Goal: Book appointment/travel/reservation

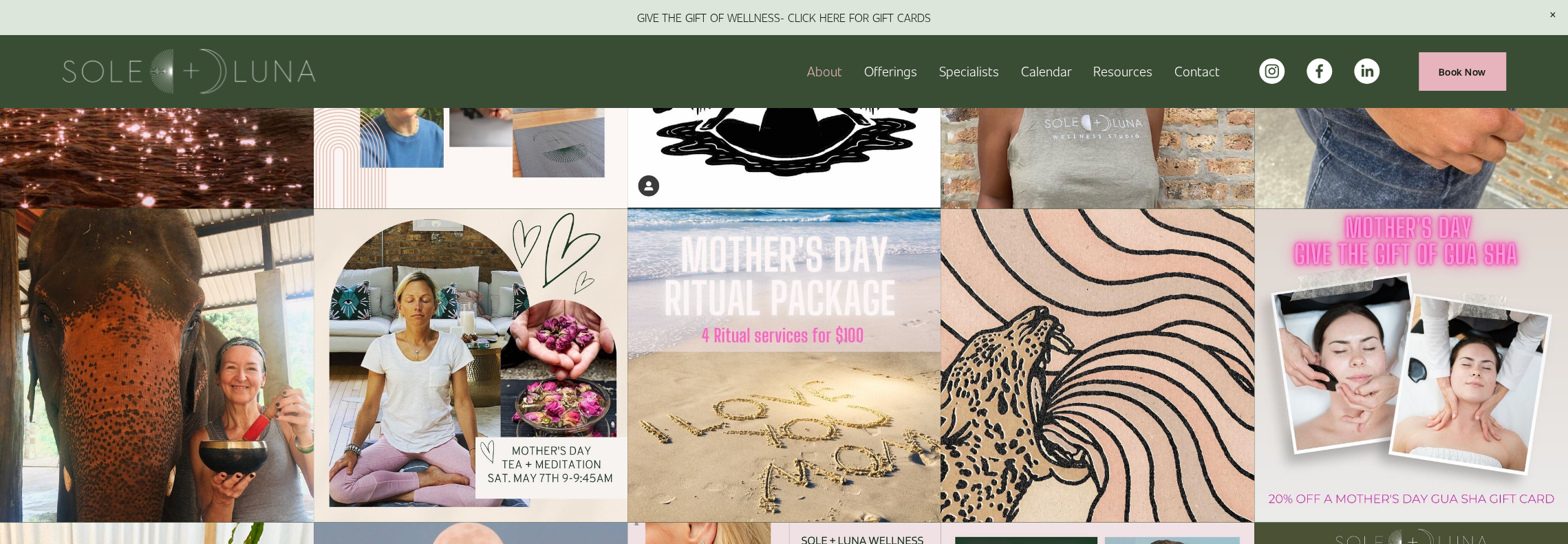
scroll to position [2337, 0]
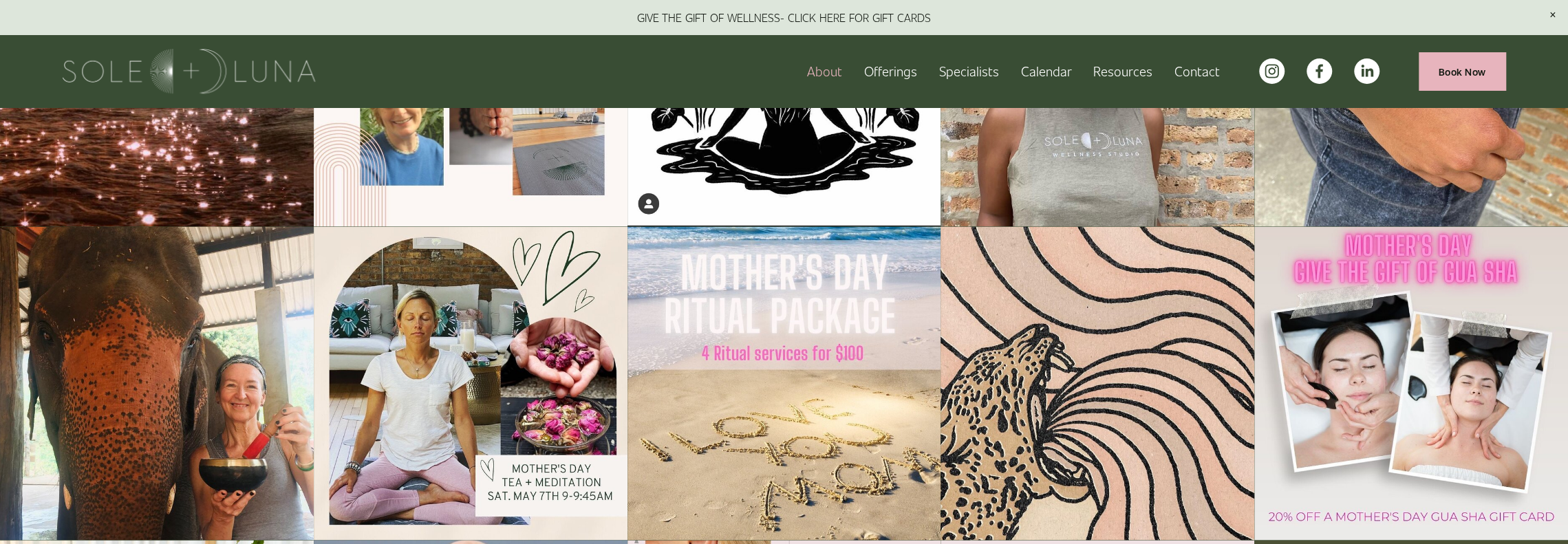
click at [0, 0] on span "Rituals" at bounding box center [0, 0] width 0 height 0
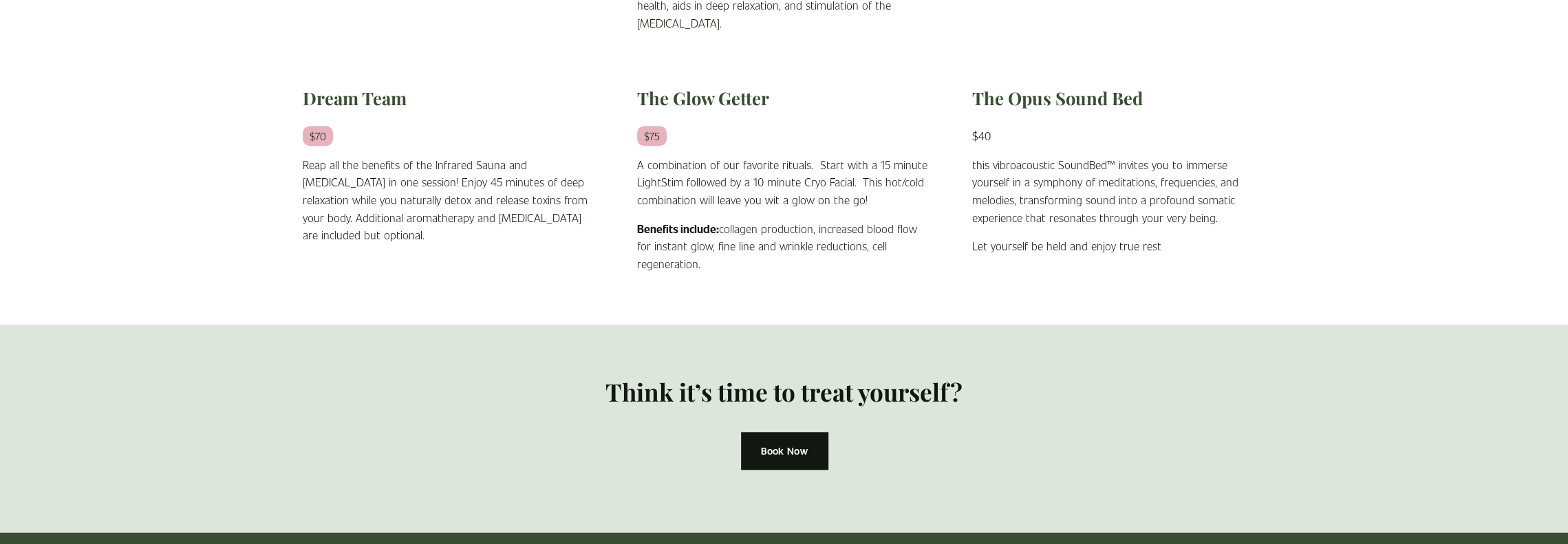
scroll to position [1238, 0]
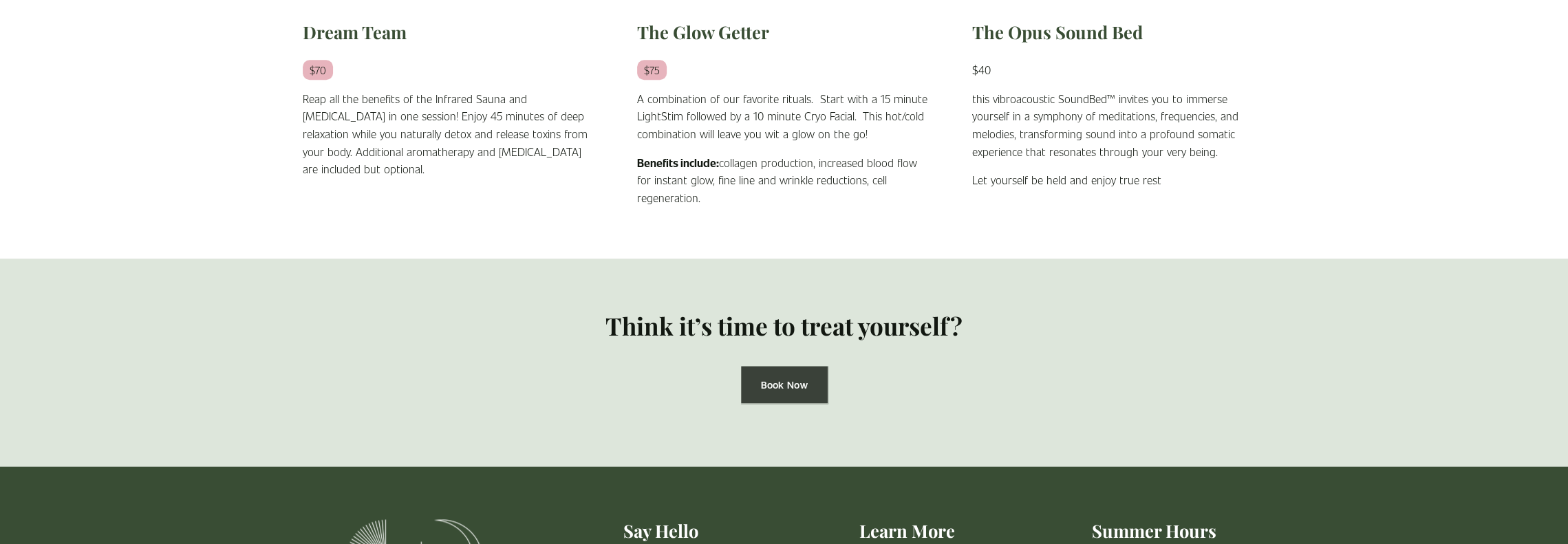
click at [758, 389] on link "Book Now" at bounding box center [785, 385] width 87 height 38
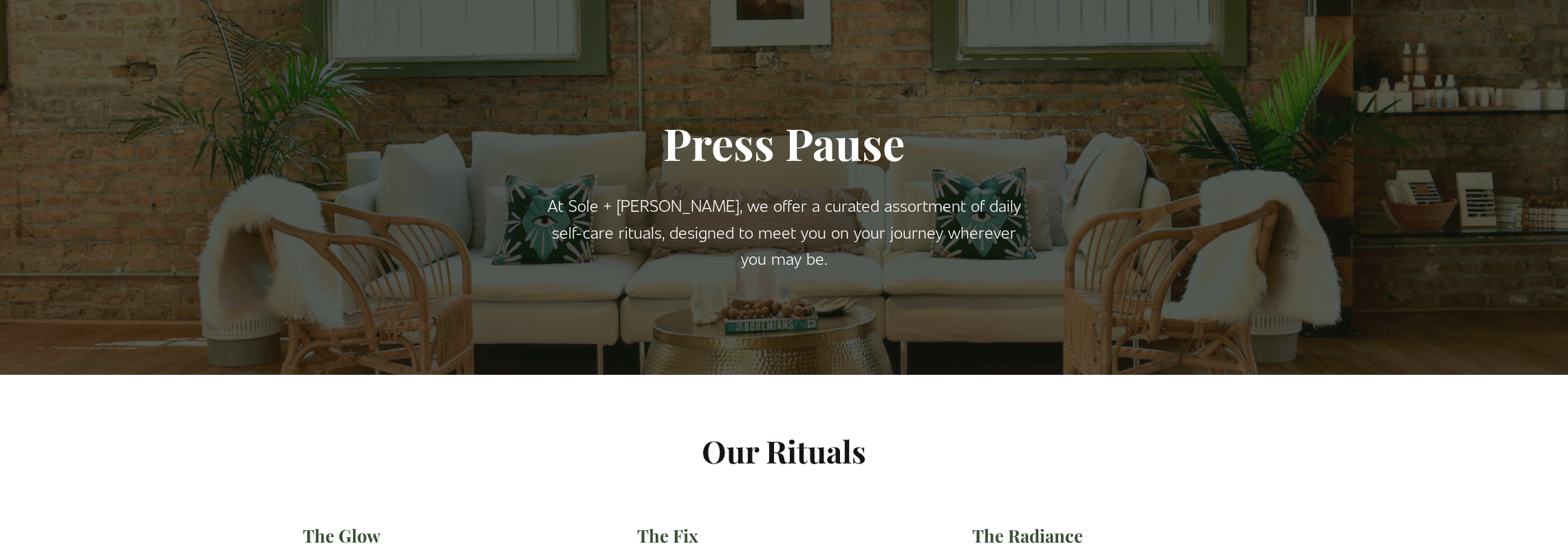
scroll to position [0, 0]
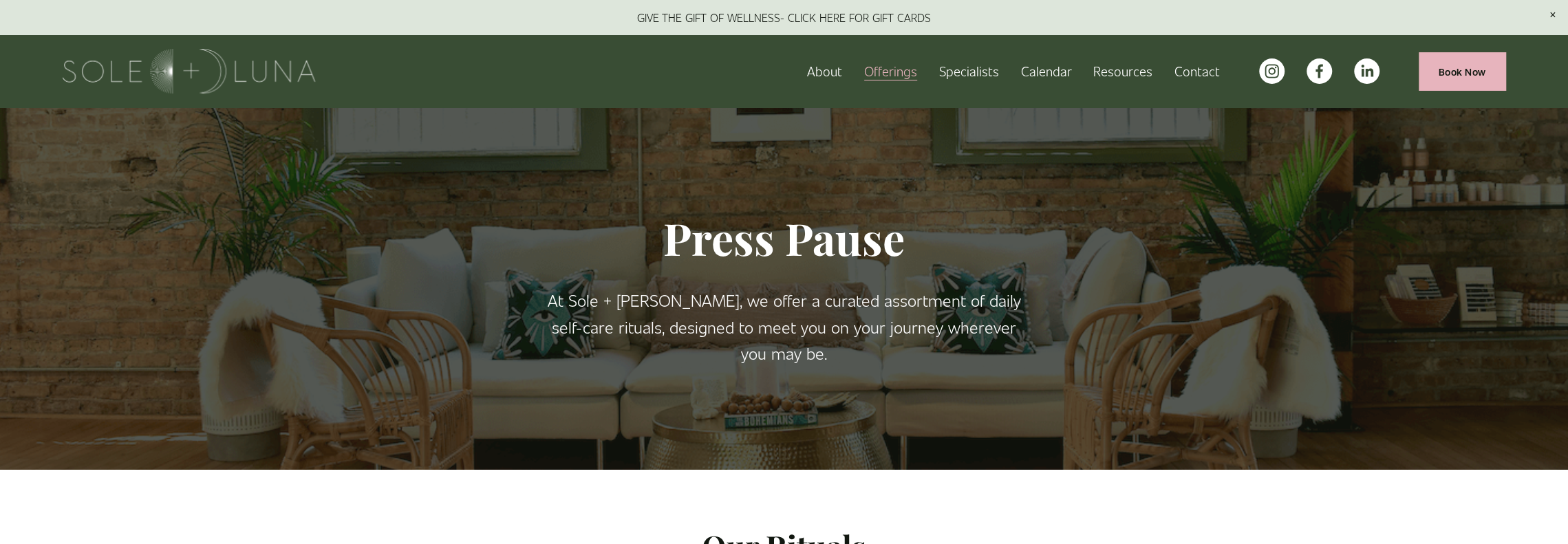
click at [984, 68] on link "Specialists" at bounding box center [968, 72] width 60 height 24
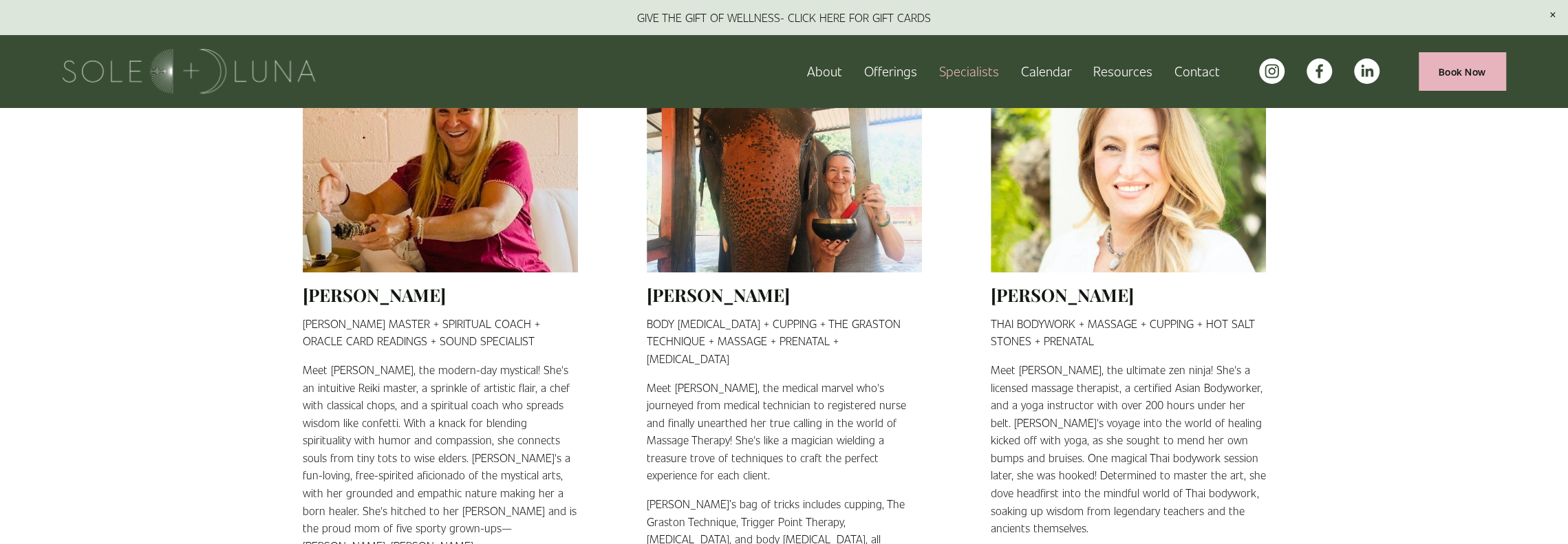
scroll to position [482, 0]
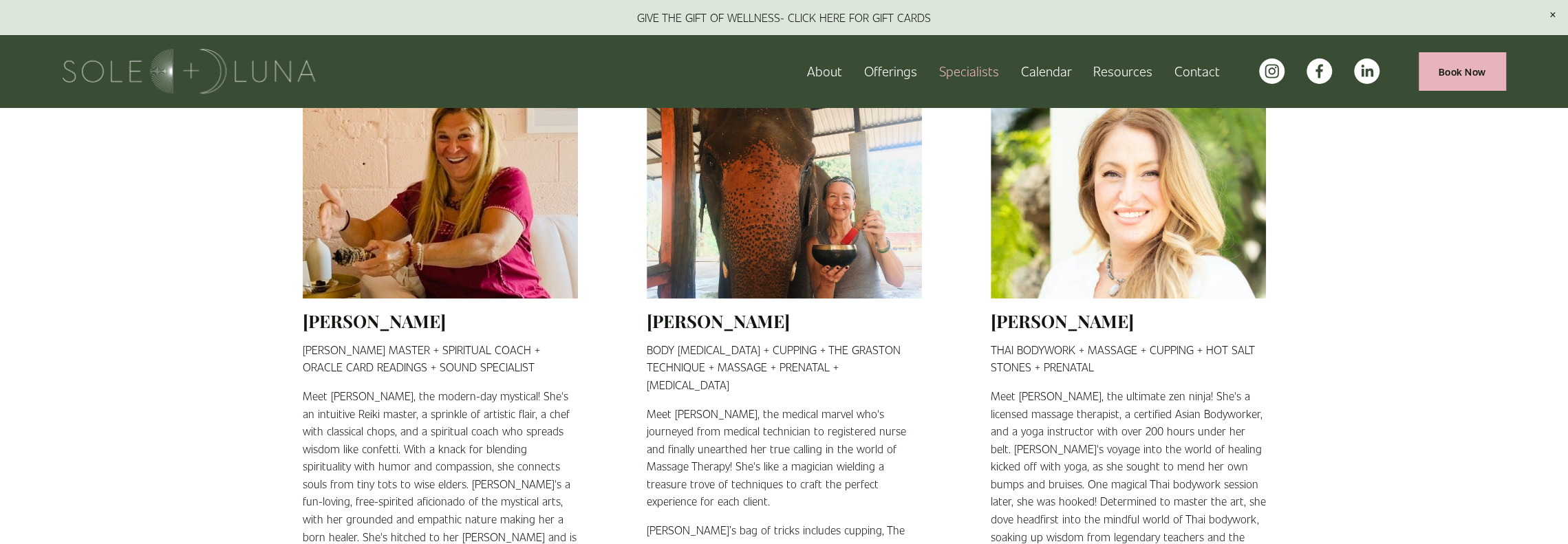
click at [897, 65] on span "Offerings" at bounding box center [891, 72] width 53 height 21
click at [0, 0] on span "Wellness Experiences" at bounding box center [0, 0] width 0 height 0
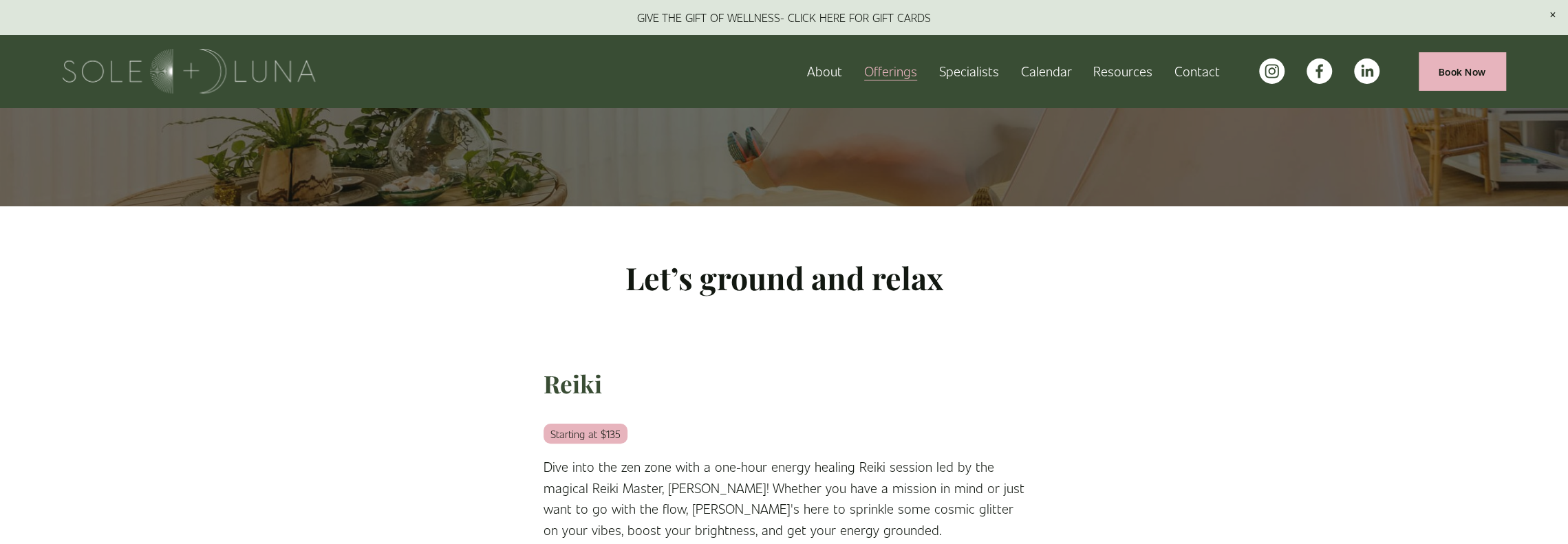
scroll to position [107, 0]
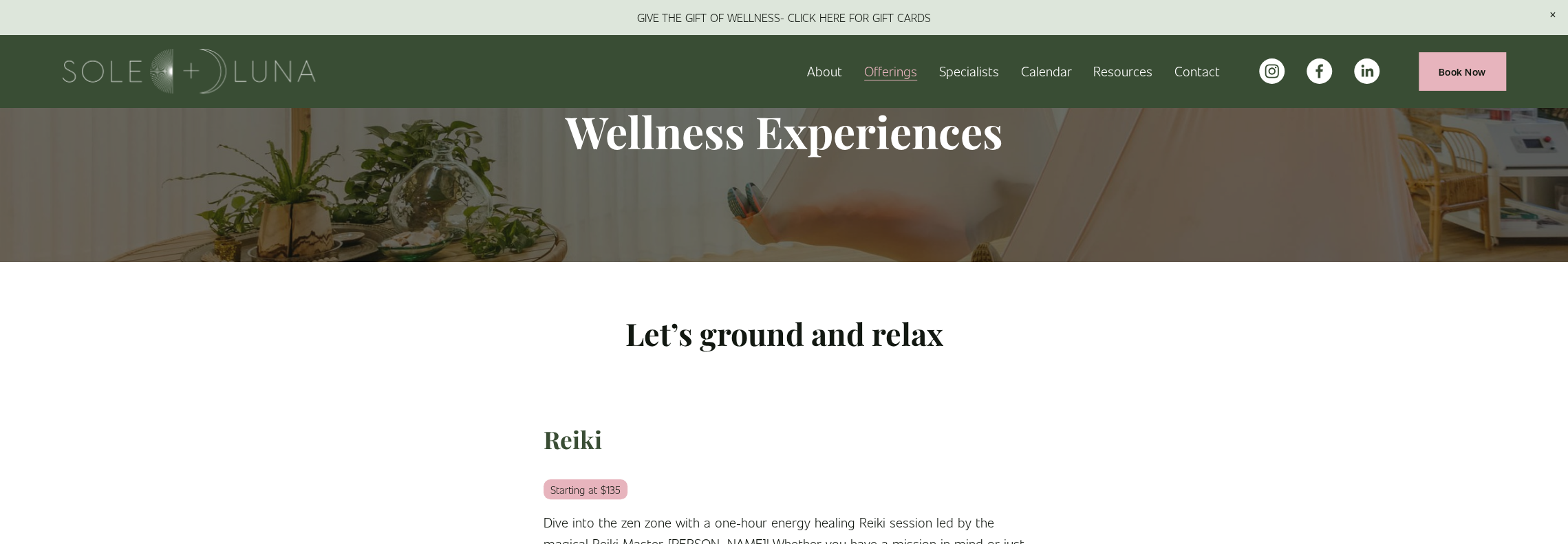
click at [1466, 66] on link "Book Now" at bounding box center [1462, 72] width 87 height 38
